Goal: Information Seeking & Learning: Learn about a topic

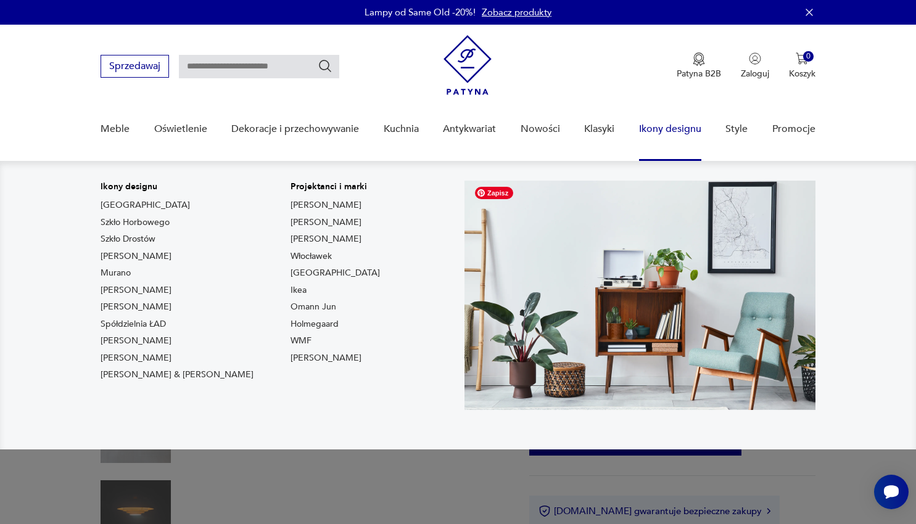
drag, startPoint x: 691, startPoint y: 142, endPoint x: 560, endPoint y: 400, distance: 289.3
click at [560, 400] on img at bounding box center [639, 295] width 351 height 229
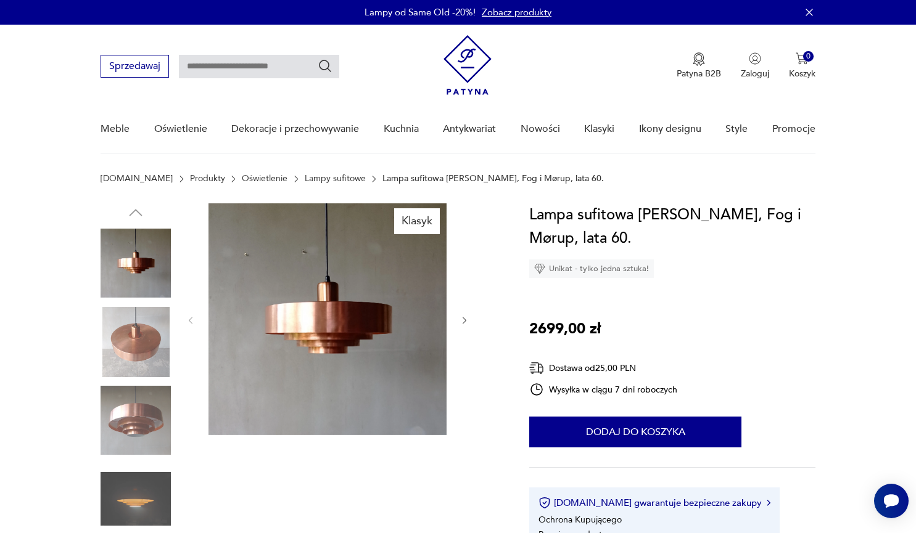
click at [305, 177] on link "Lampy sufitowe" at bounding box center [335, 179] width 61 height 10
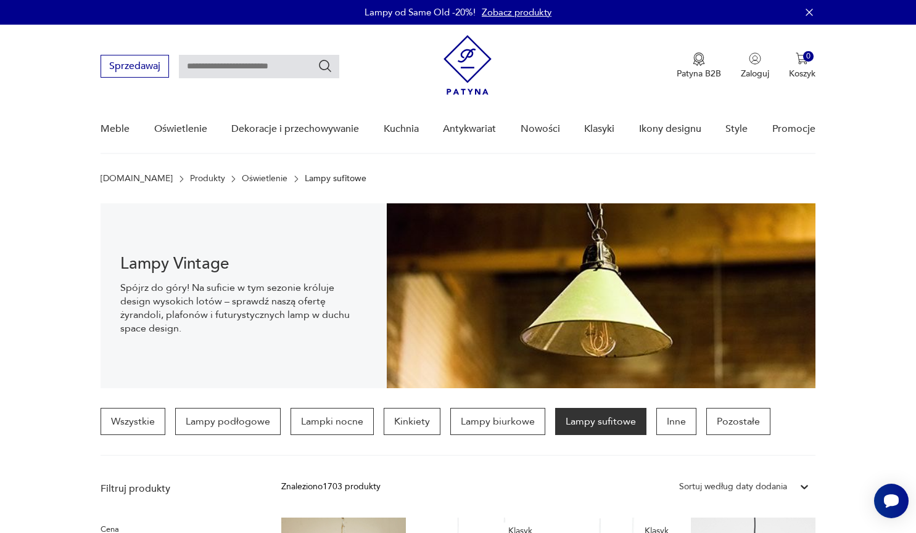
scroll to position [18, 0]
